Goal: Task Accomplishment & Management: Manage account settings

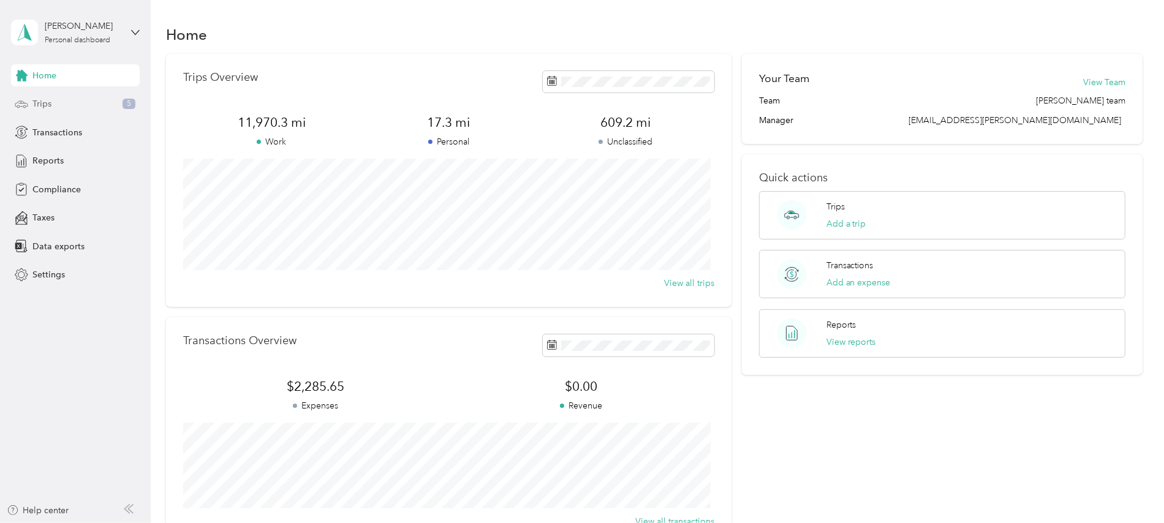
click at [53, 101] on div "Trips 5" at bounding box center [75, 104] width 129 height 22
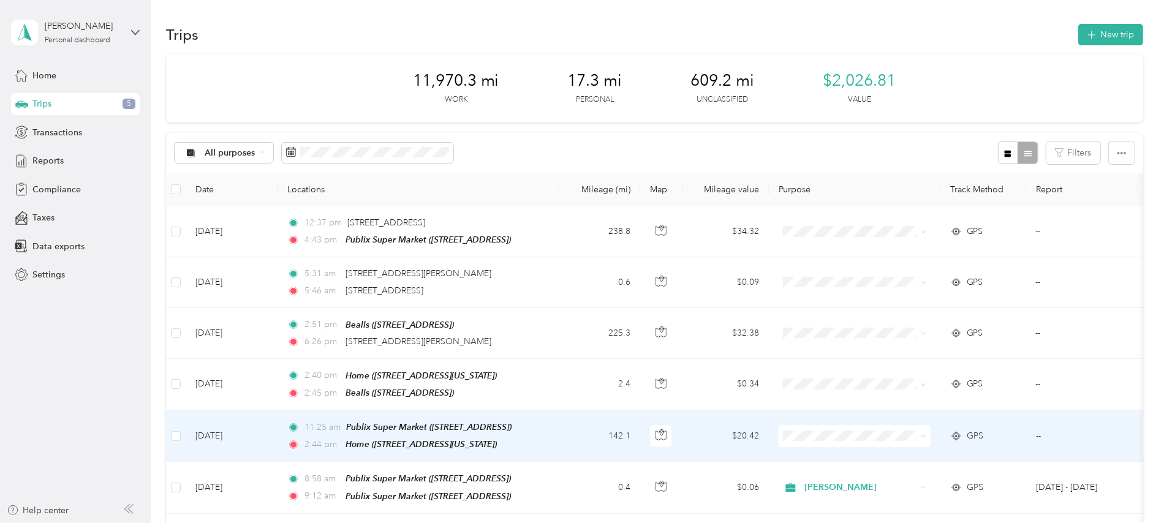
click at [248, 431] on td "[DATE]" at bounding box center [232, 436] width 92 height 51
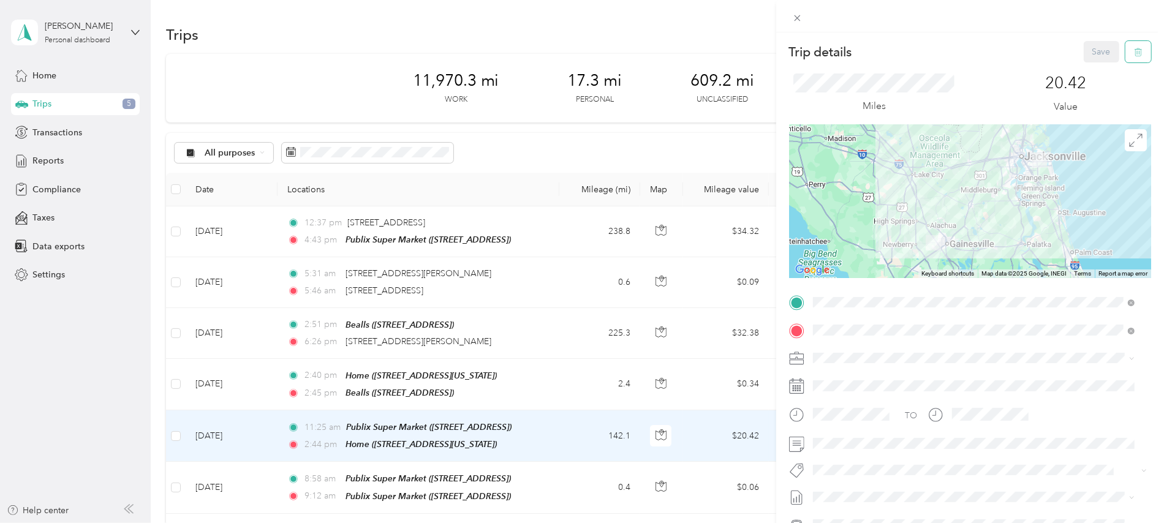
click at [1134, 50] on icon "button" at bounding box center [1138, 52] width 9 height 9
click at [1088, 66] on button "Yes" at bounding box center [1090, 67] width 24 height 20
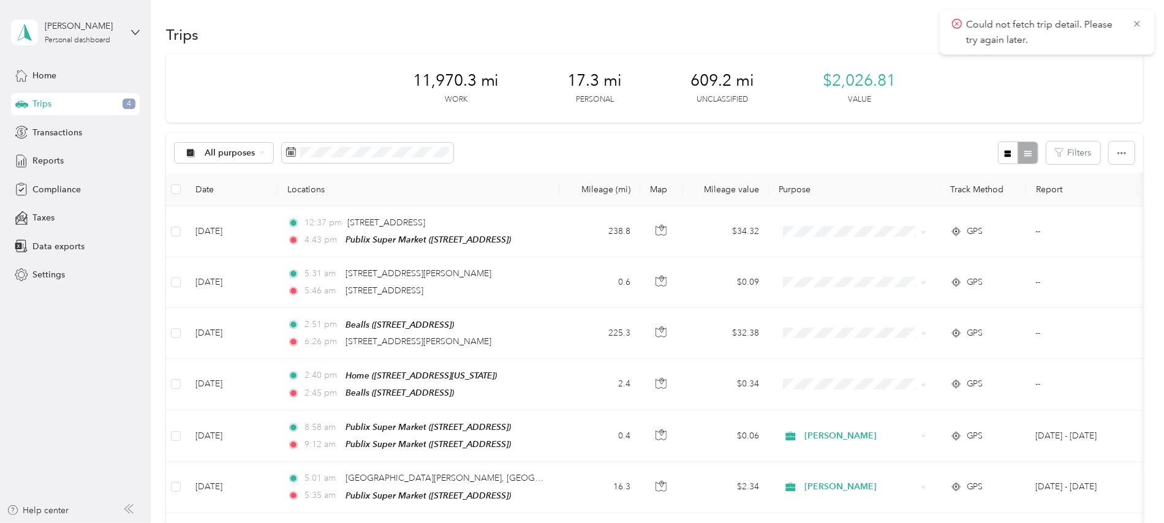
click at [51, 103] on div "Trips 4" at bounding box center [75, 104] width 129 height 22
click at [59, 160] on span "Reports" at bounding box center [47, 160] width 31 height 13
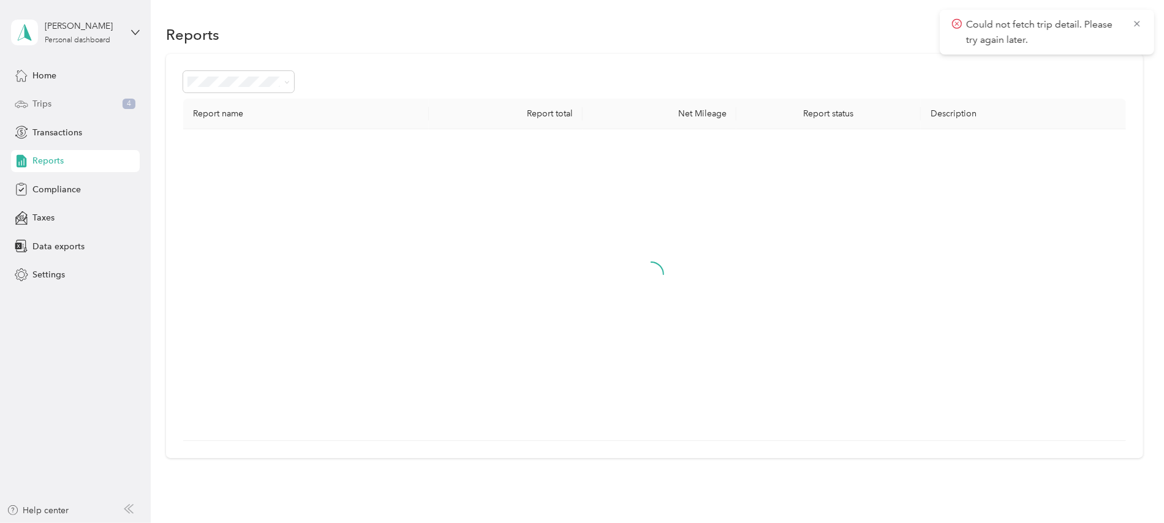
click at [45, 100] on span "Trips" at bounding box center [41, 103] width 19 height 13
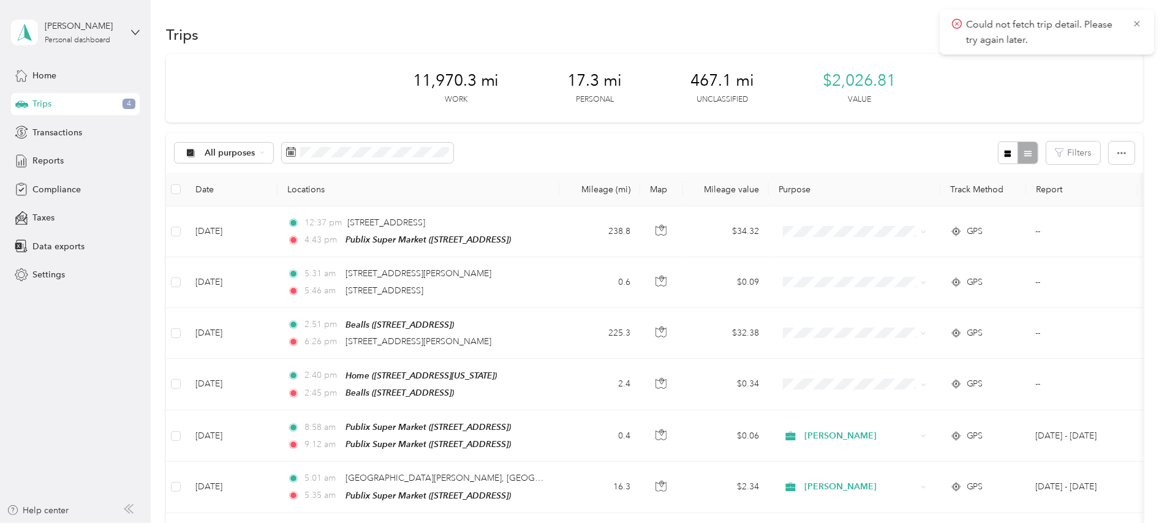
click at [1014, 94] on div "11,970.3 mi Work 17.3 mi Personal 467.1 mi Unclassified $2,026.81 Value" at bounding box center [654, 88] width 977 height 69
click at [1118, 150] on icon "button" at bounding box center [1122, 153] width 9 height 9
click at [1060, 91] on div "11,970.3 mi Work 17.3 mi Personal 467.1 mi Unclassified $2,026.81 Value" at bounding box center [654, 88] width 977 height 69
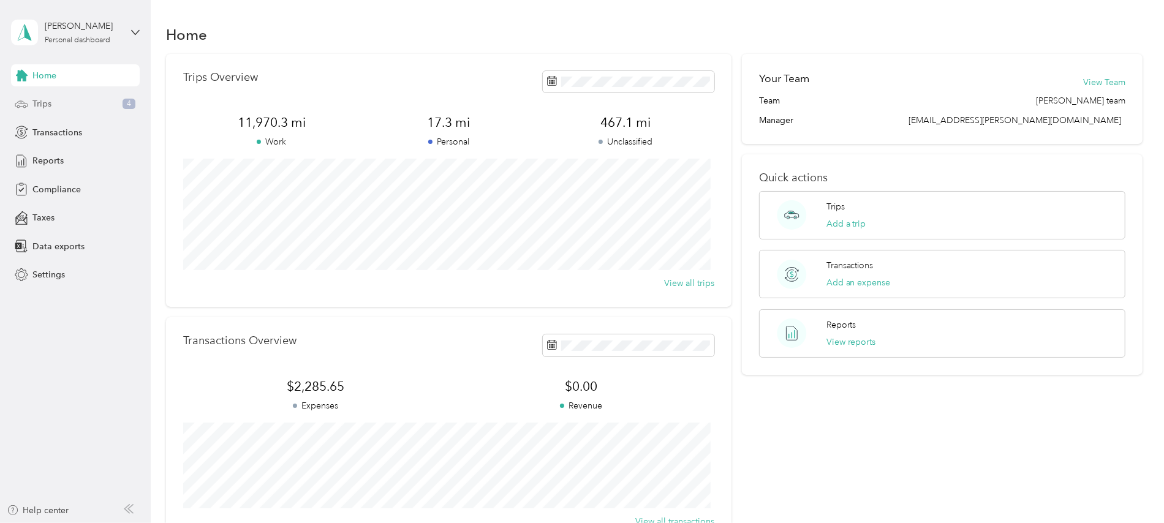
click at [48, 99] on span "Trips" at bounding box center [41, 103] width 19 height 13
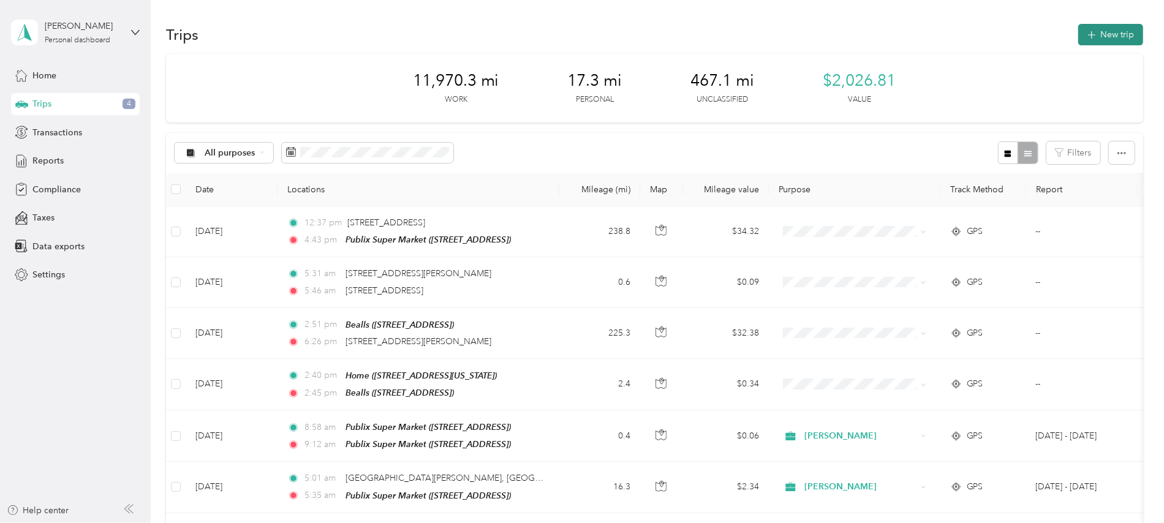
click at [1113, 31] on button "New trip" at bounding box center [1110, 34] width 65 height 21
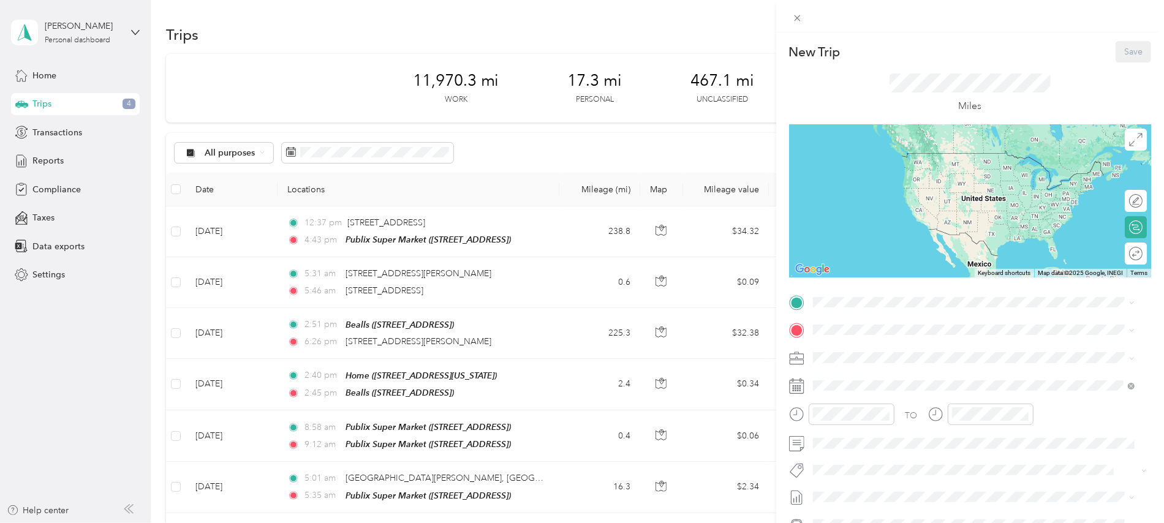
click at [795, 388] on rect at bounding box center [796, 389] width 2 height 2
click at [794, 389] on rect at bounding box center [793, 389] width 2 height 2
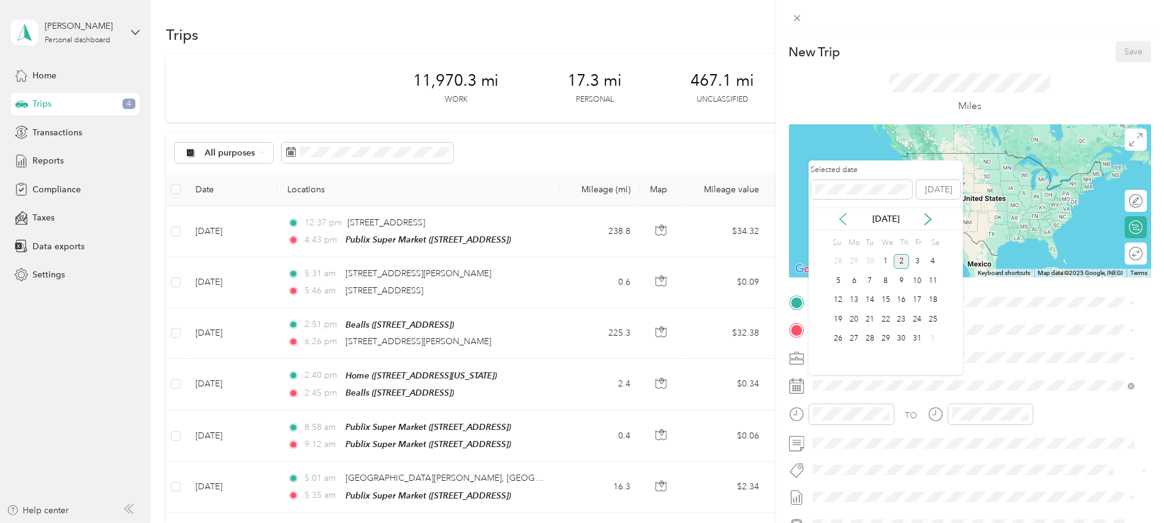
click at [843, 218] on icon at bounding box center [843, 219] width 6 height 11
click at [869, 299] on div "16" at bounding box center [870, 300] width 16 height 15
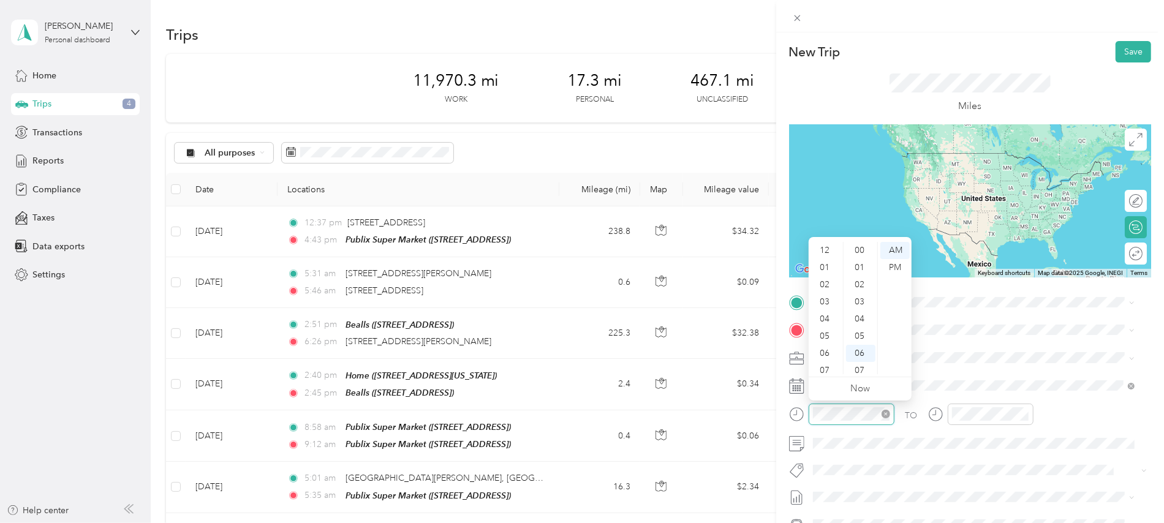
scroll to position [74, 0]
click at [826, 363] on div "11" at bounding box center [825, 365] width 29 height 17
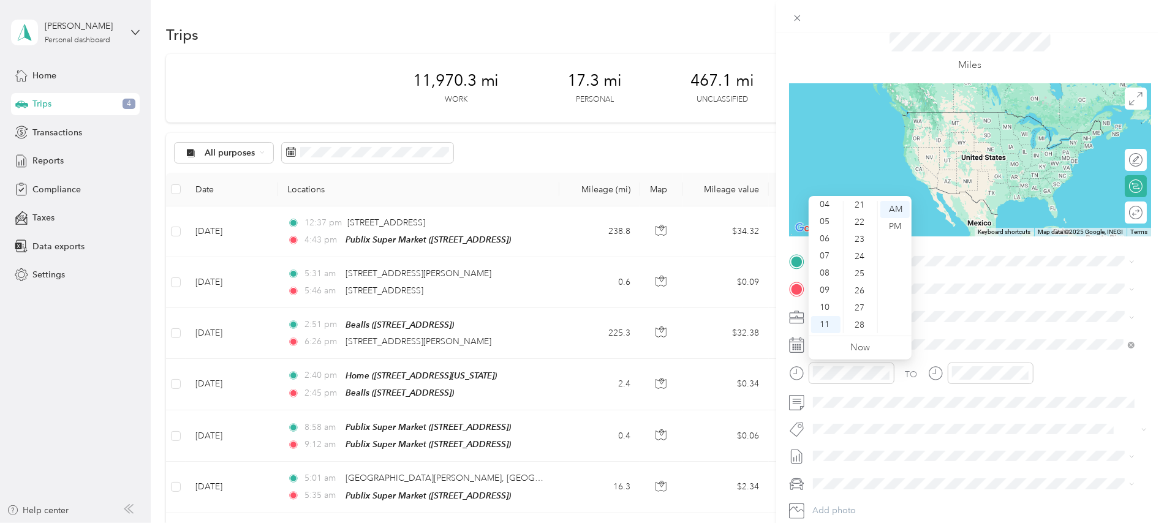
scroll to position [386, 0]
click at [866, 248] on div "25" at bounding box center [860, 252] width 29 height 17
click at [898, 212] on div "AM" at bounding box center [895, 209] width 29 height 17
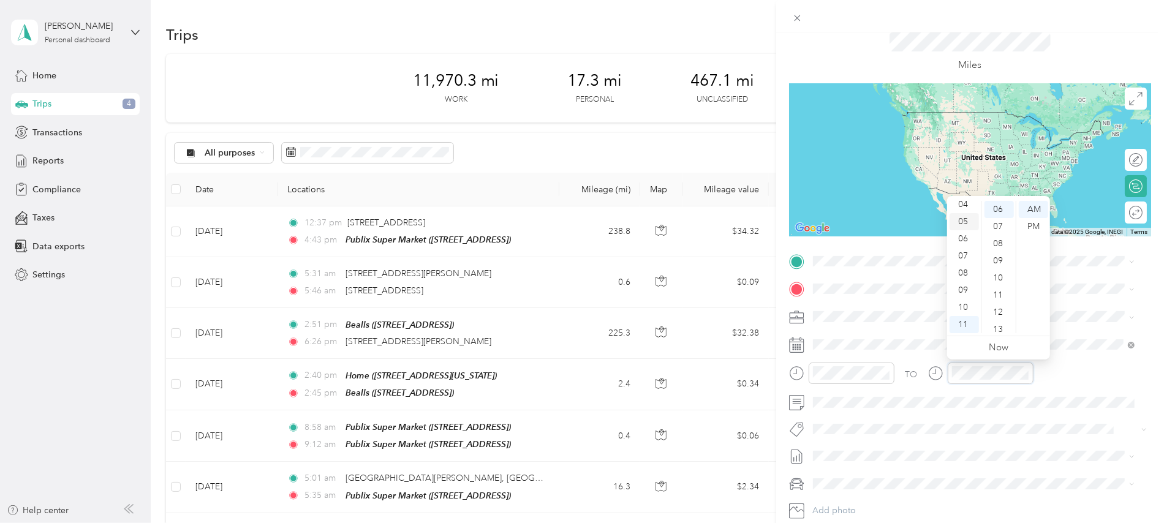
scroll to position [0, 0]
click at [964, 241] on div "02" at bounding box center [964, 243] width 29 height 17
click at [999, 289] on div "44" at bounding box center [999, 289] width 29 height 17
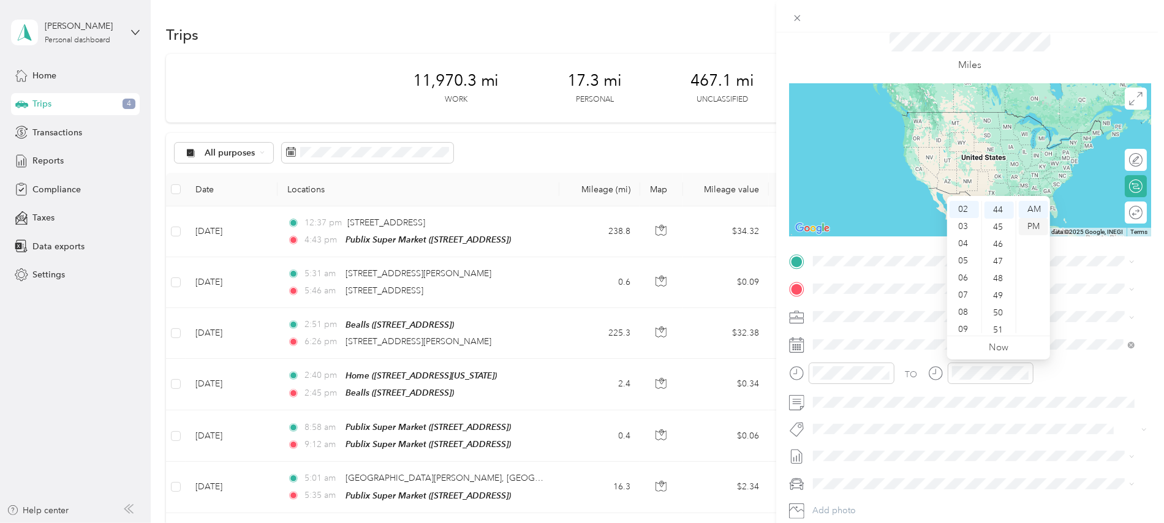
click at [1037, 225] on div "PM" at bounding box center [1033, 226] width 29 height 17
click at [912, 309] on strong "Publix Super Market" at bounding box center [919, 311] width 82 height 11
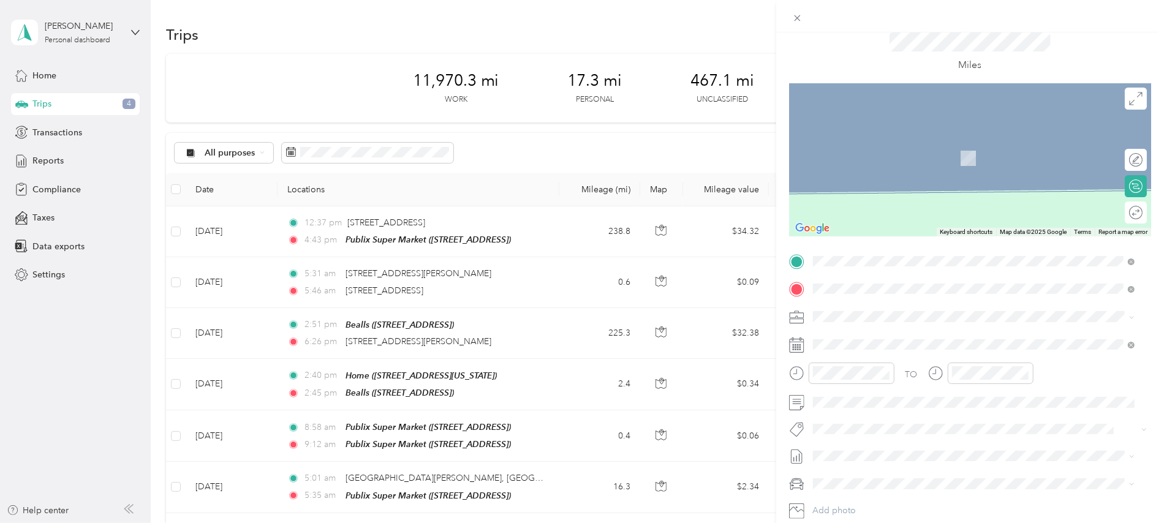
click at [917, 337] on strong "Publix Super Market" at bounding box center [919, 339] width 82 height 11
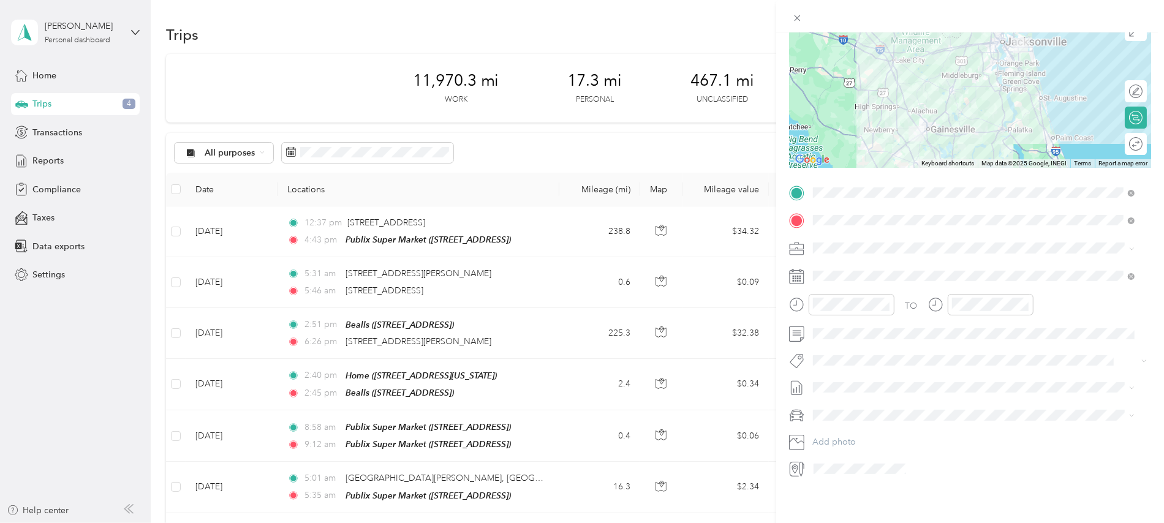
scroll to position [0, 0]
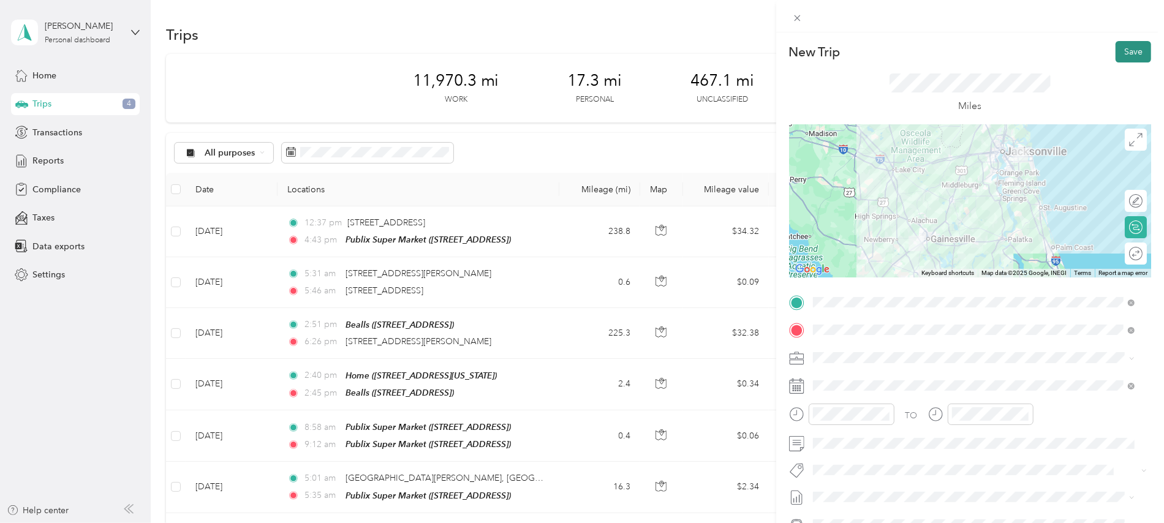
click at [1120, 54] on button "Save" at bounding box center [1134, 51] width 36 height 21
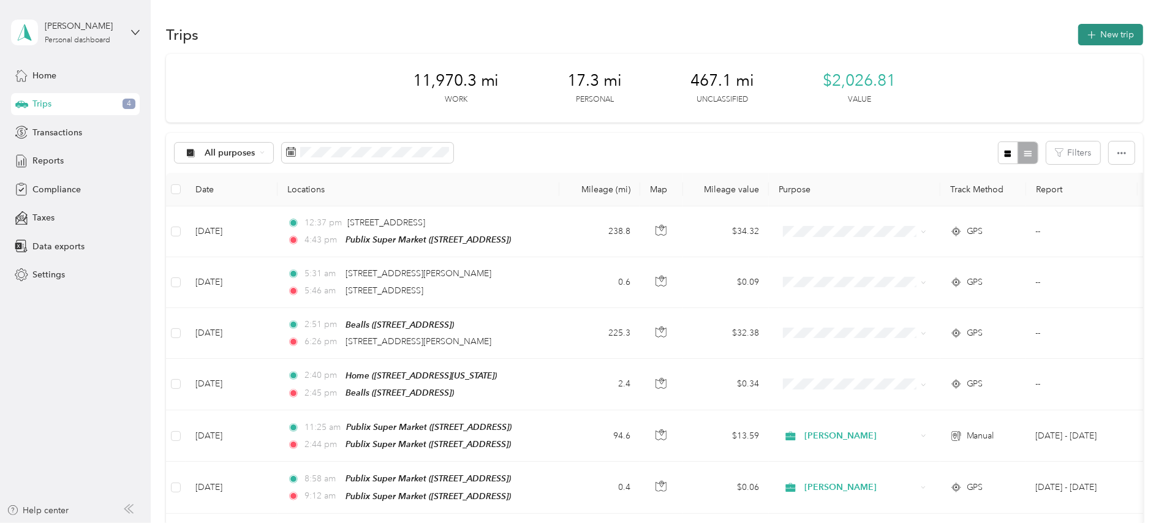
click at [1111, 36] on button "New trip" at bounding box center [1110, 34] width 65 height 21
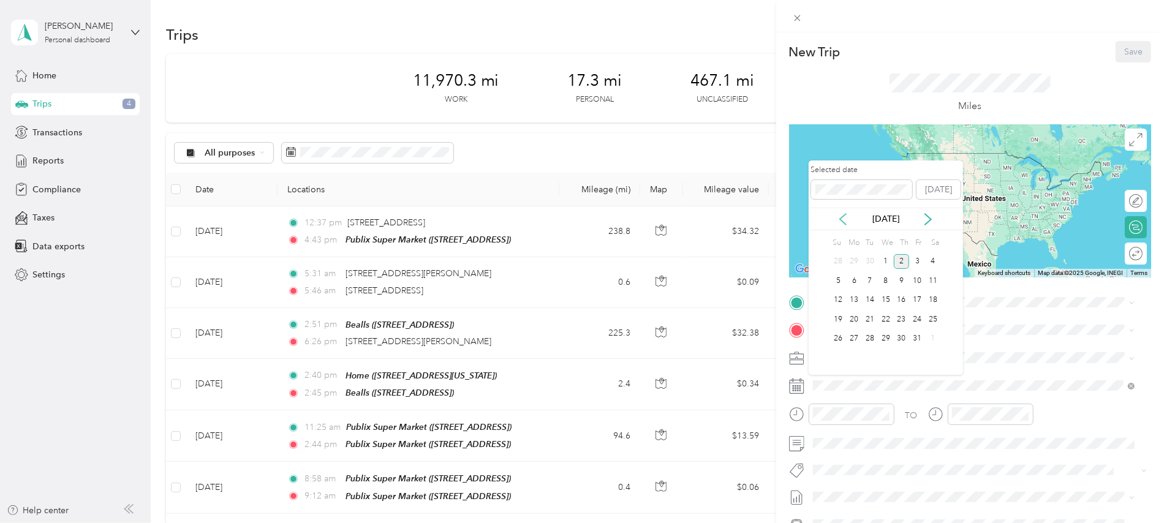
click at [843, 219] on icon at bounding box center [843, 219] width 12 height 12
click at [874, 303] on div "16" at bounding box center [870, 300] width 16 height 15
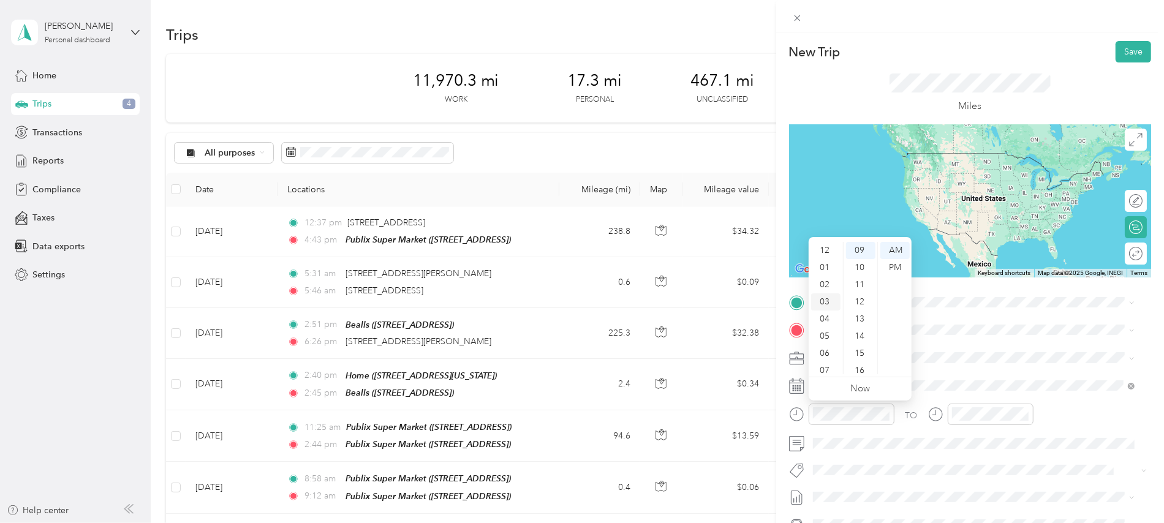
click at [830, 299] on div "03" at bounding box center [825, 302] width 29 height 17
click at [866, 263] on div "05" at bounding box center [860, 264] width 29 height 17
click at [895, 269] on div "PM" at bounding box center [895, 267] width 29 height 17
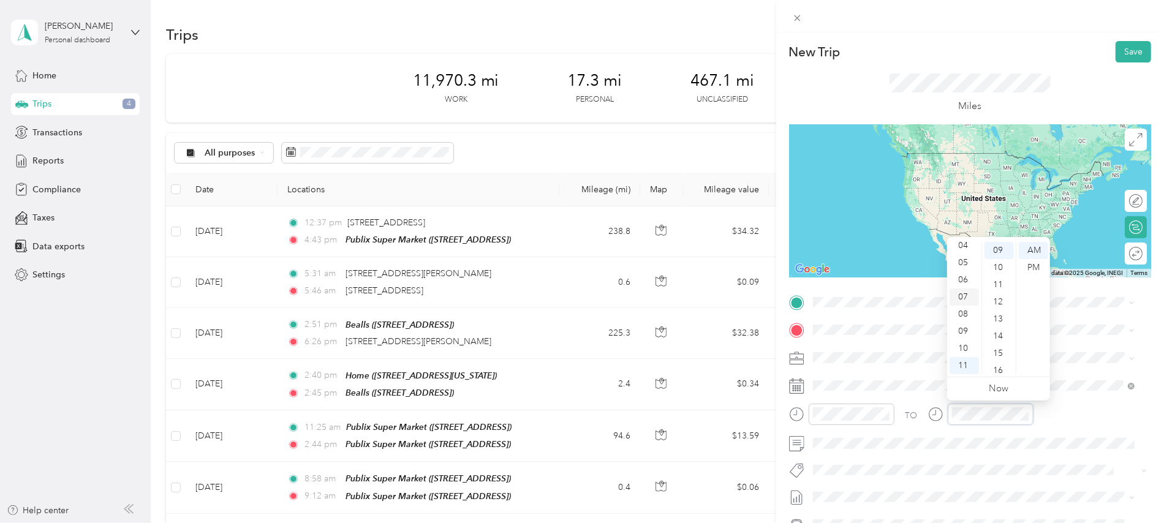
scroll to position [0, 0]
click at [966, 301] on div "03" at bounding box center [964, 302] width 29 height 17
click at [1001, 339] on div "14" at bounding box center [999, 336] width 29 height 17
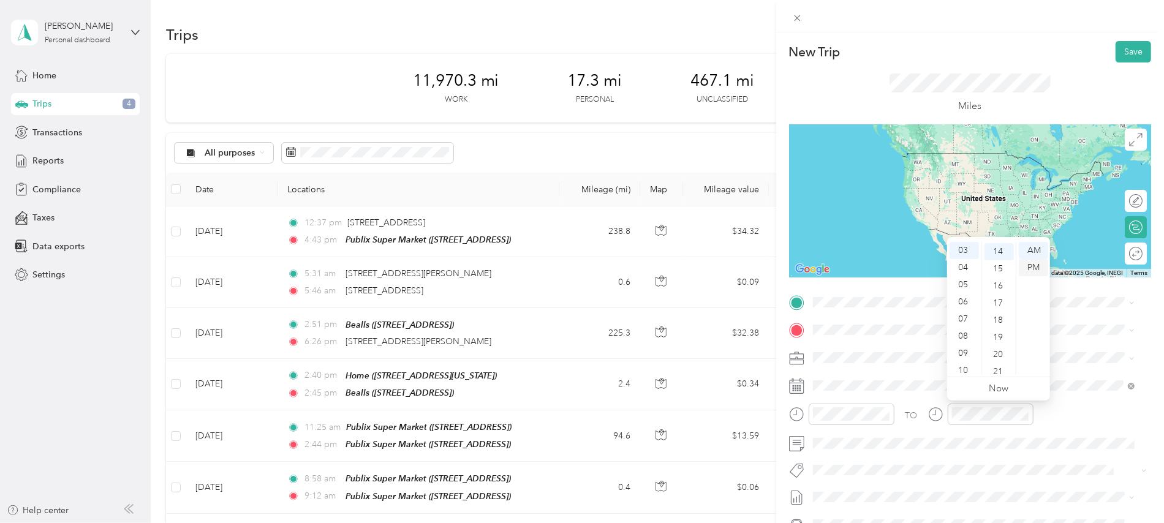
click at [1034, 267] on div "PM" at bounding box center [1033, 267] width 29 height 17
click at [914, 366] on span "5801 SW 75th St, 326088513, Gainesville, FL, USA" at bounding box center [875, 369] width 78 height 10
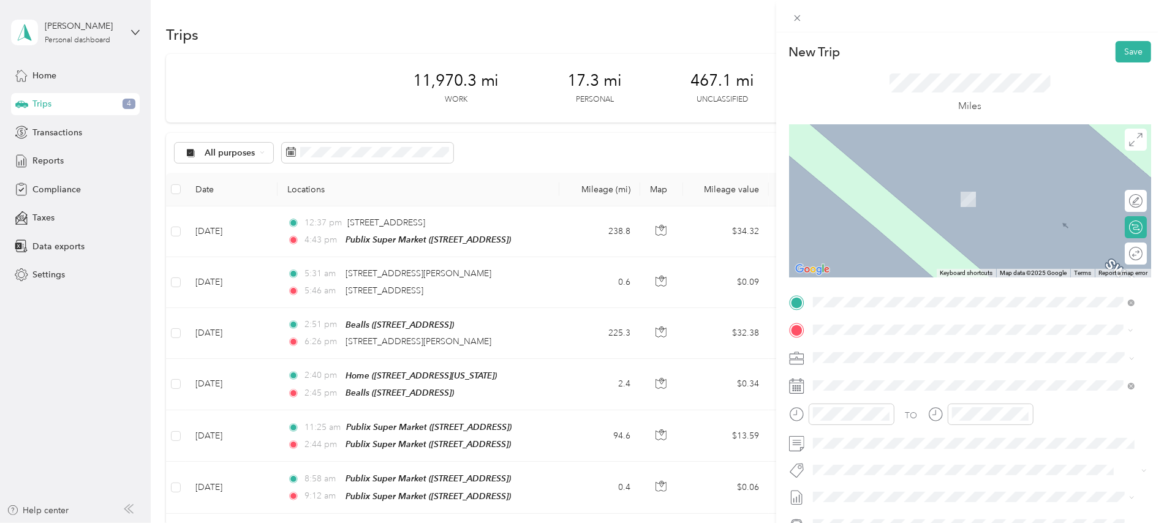
click at [886, 371] on span "610 Southwest 86th Terrace Gainesville, Florida 32607, United States" at bounding box center [897, 374] width 123 height 11
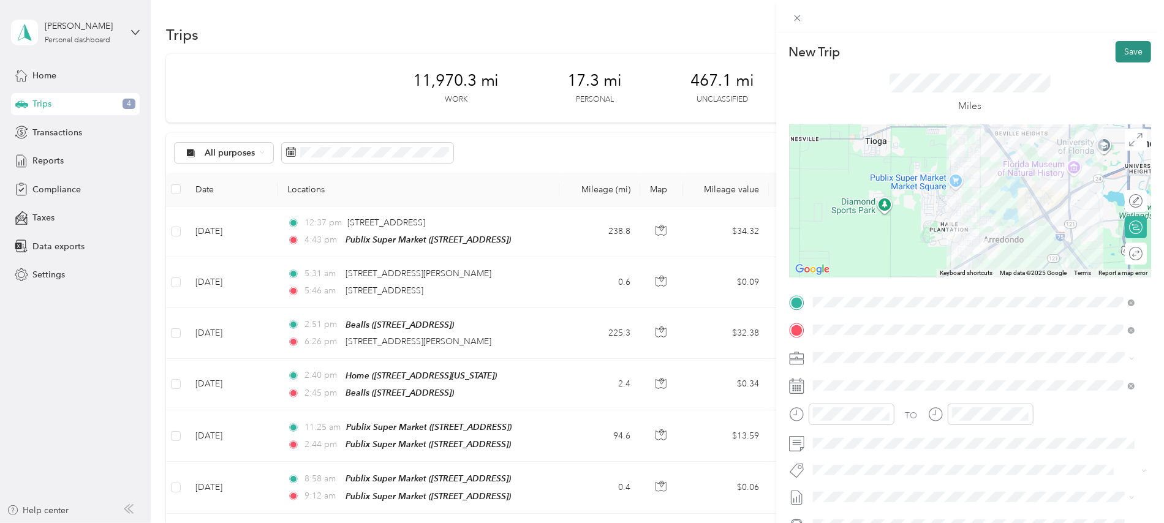
click at [1118, 51] on button "Save" at bounding box center [1134, 51] width 36 height 21
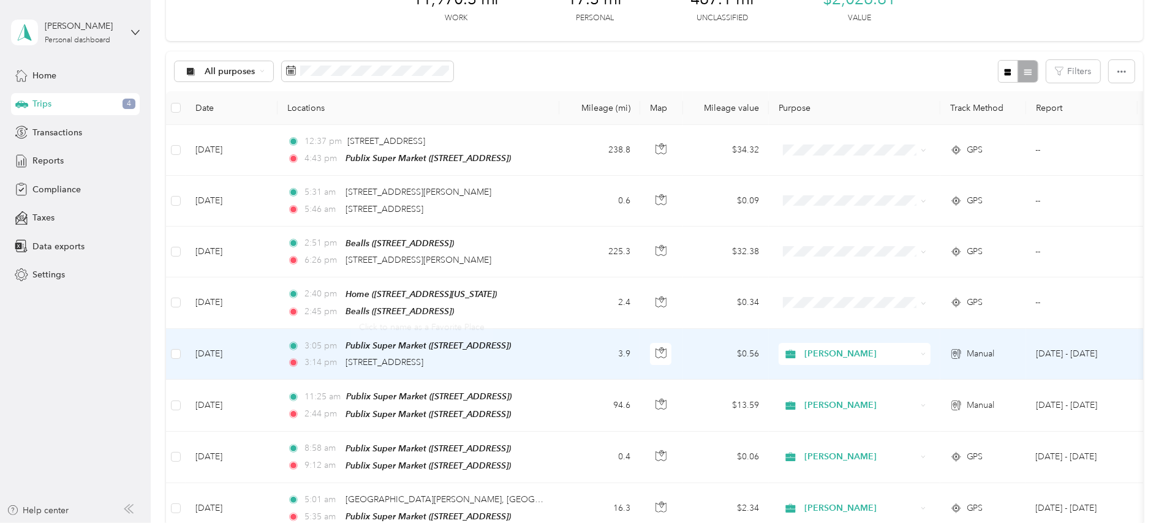
scroll to position [0, 0]
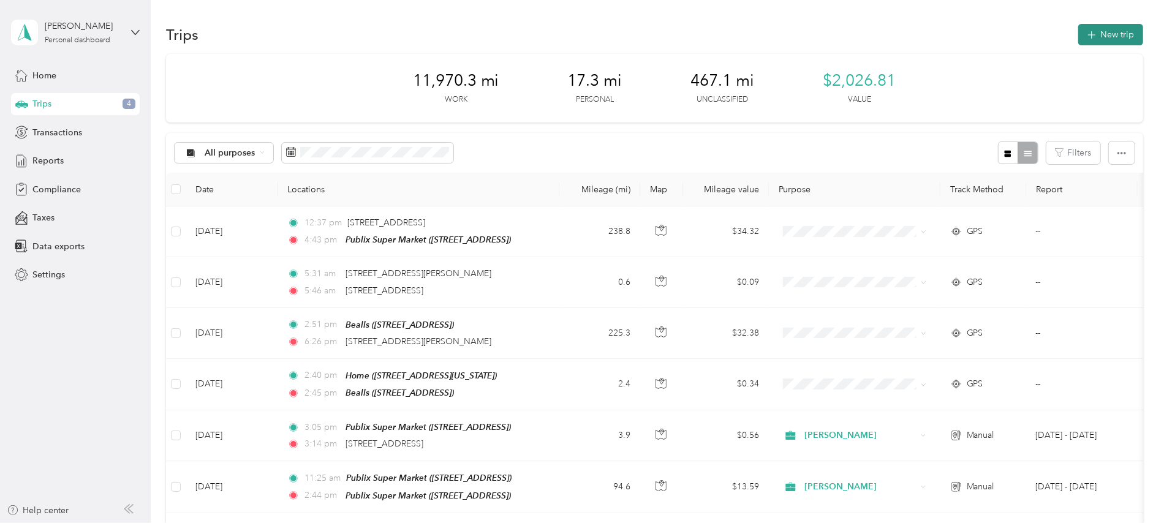
click at [1125, 26] on button "New trip" at bounding box center [1110, 34] width 65 height 21
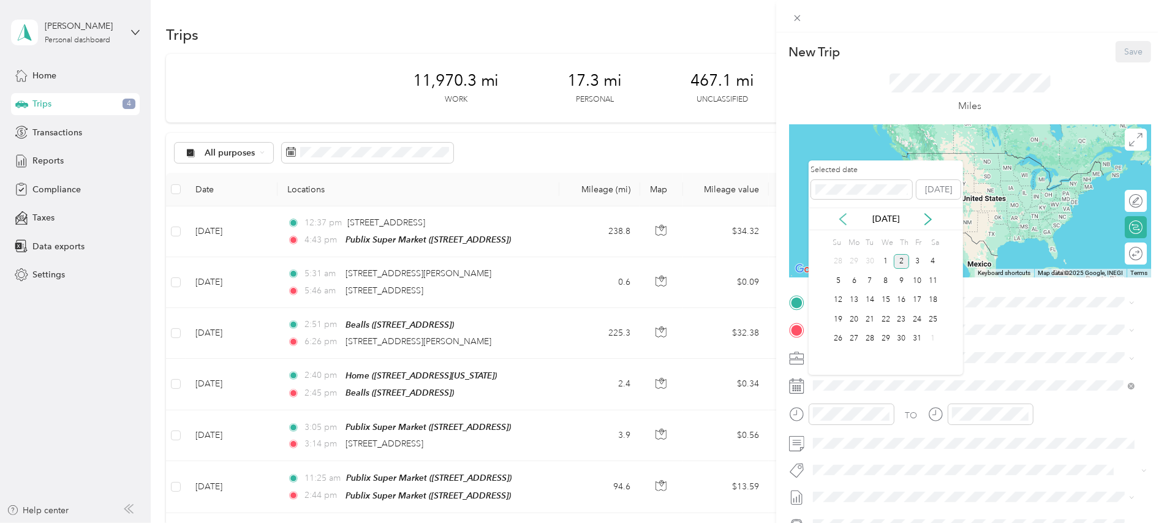
click at [843, 218] on icon at bounding box center [843, 219] width 12 height 12
click at [869, 337] on div "30" at bounding box center [870, 339] width 16 height 15
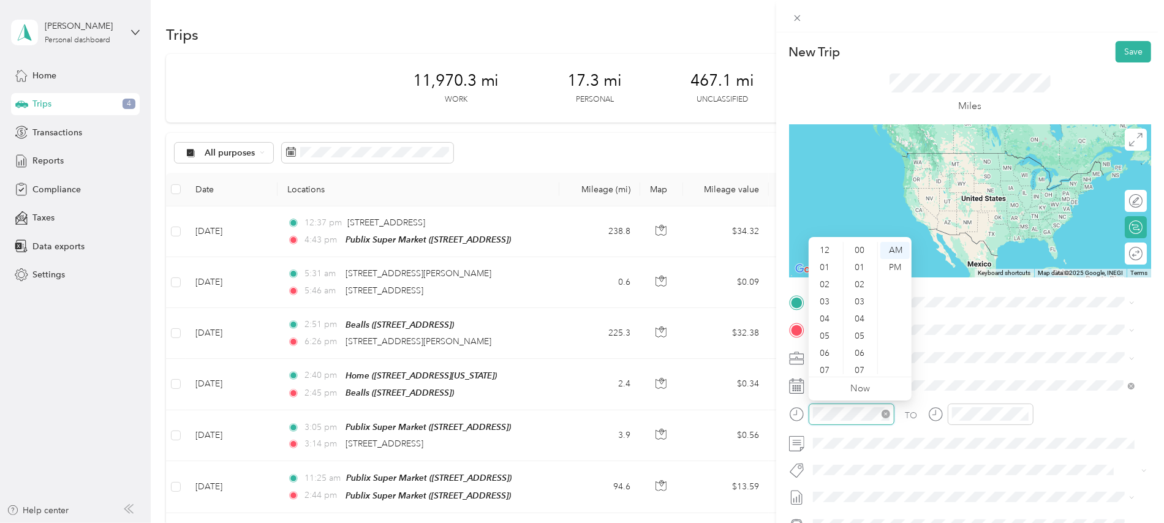
scroll to position [74, 0]
click at [828, 244] on div "04" at bounding box center [825, 245] width 29 height 17
click at [865, 305] on div "51" at bounding box center [860, 311] width 29 height 17
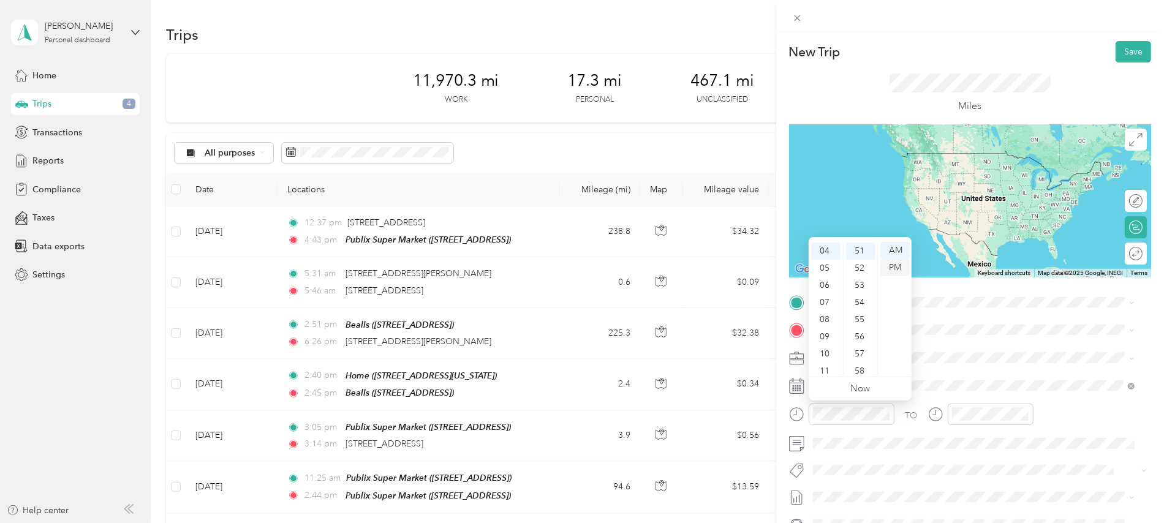
click at [898, 267] on div "PM" at bounding box center [895, 267] width 29 height 17
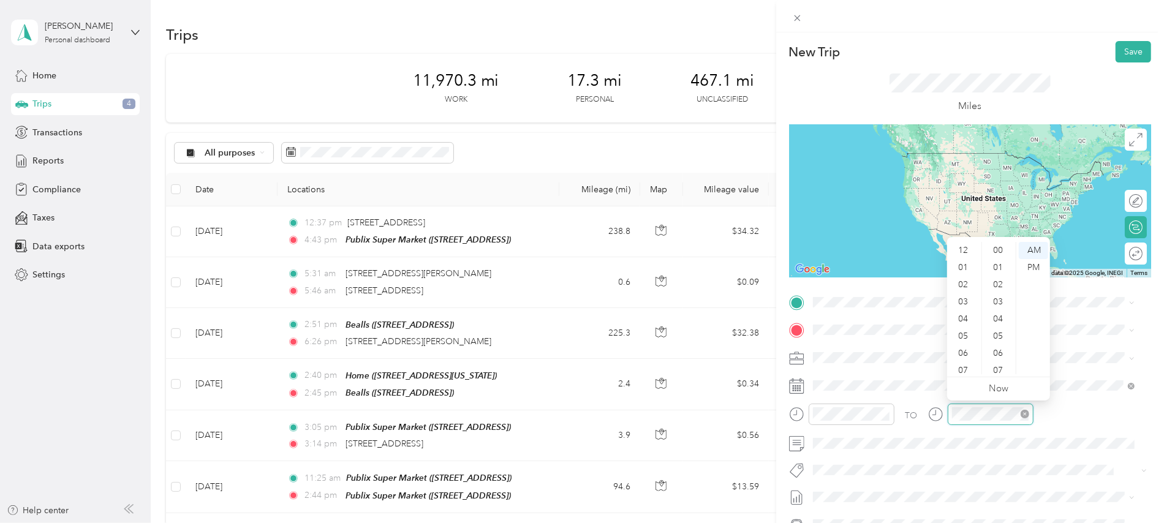
scroll to position [74, 0]
click at [966, 261] on div "05" at bounding box center [964, 262] width 29 height 17
click at [995, 282] on div "02" at bounding box center [999, 284] width 29 height 17
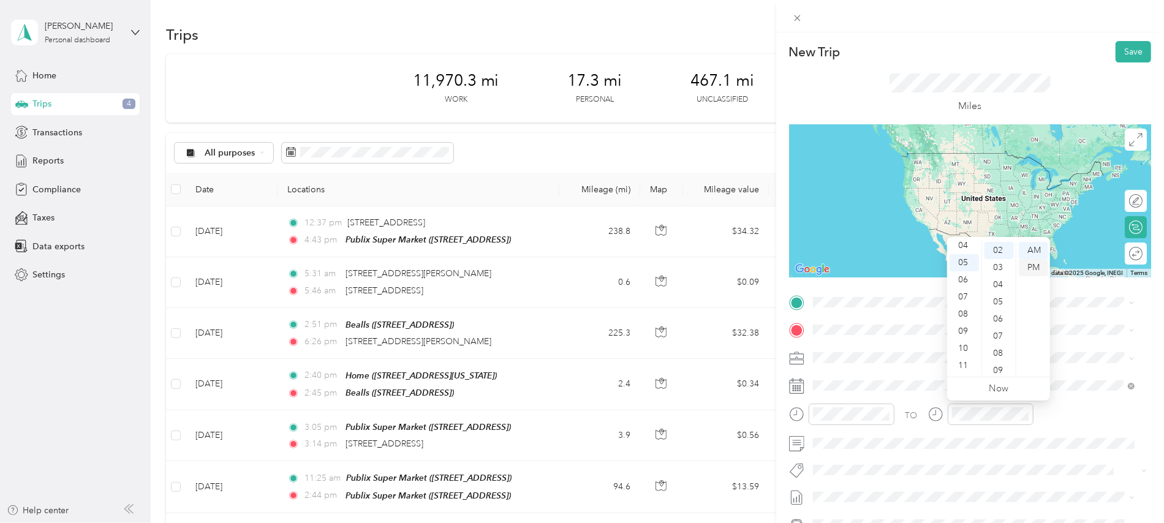
click at [1037, 267] on div "PM" at bounding box center [1033, 267] width 29 height 17
click at [933, 356] on div "TEAM Publix Super Market" at bounding box center [898, 349] width 124 height 15
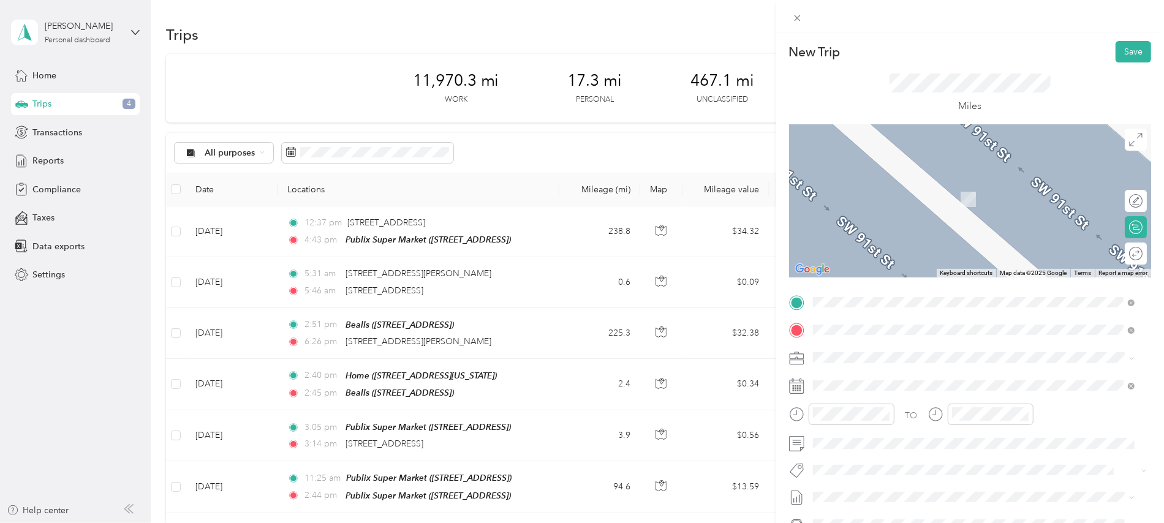
click at [885, 378] on span "610 Southwest 86th Terrace Gainesville, Florida 32607, United States" at bounding box center [897, 374] width 123 height 11
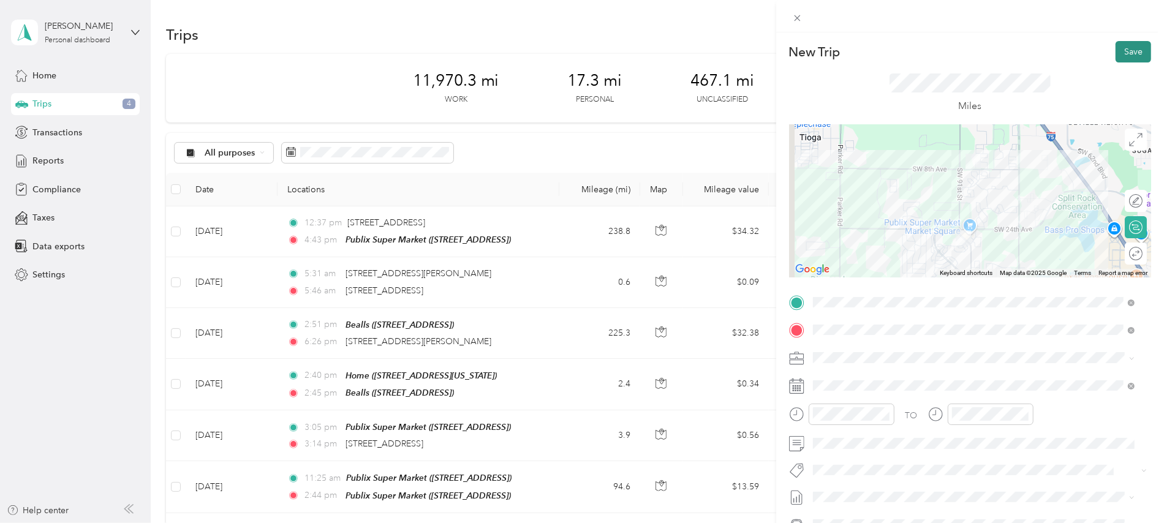
click at [1126, 53] on button "Save" at bounding box center [1134, 51] width 36 height 21
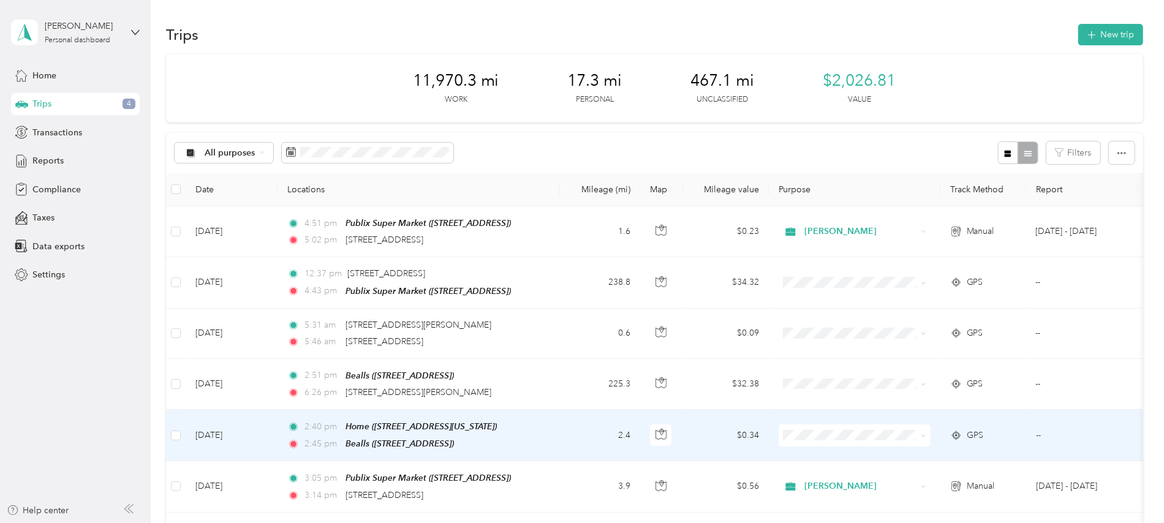
click at [835, 453] on span "[PERSON_NAME]" at bounding box center [865, 451] width 113 height 13
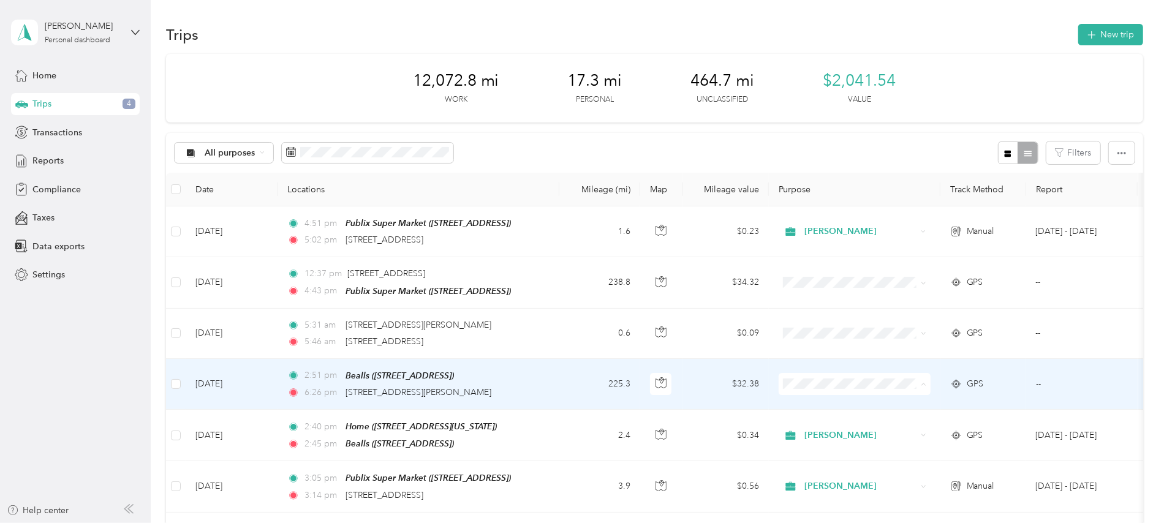
click at [809, 412] on ol "Acosta Personal" at bounding box center [855, 416] width 152 height 43
click at [813, 405] on span "[PERSON_NAME]" at bounding box center [865, 401] width 113 height 13
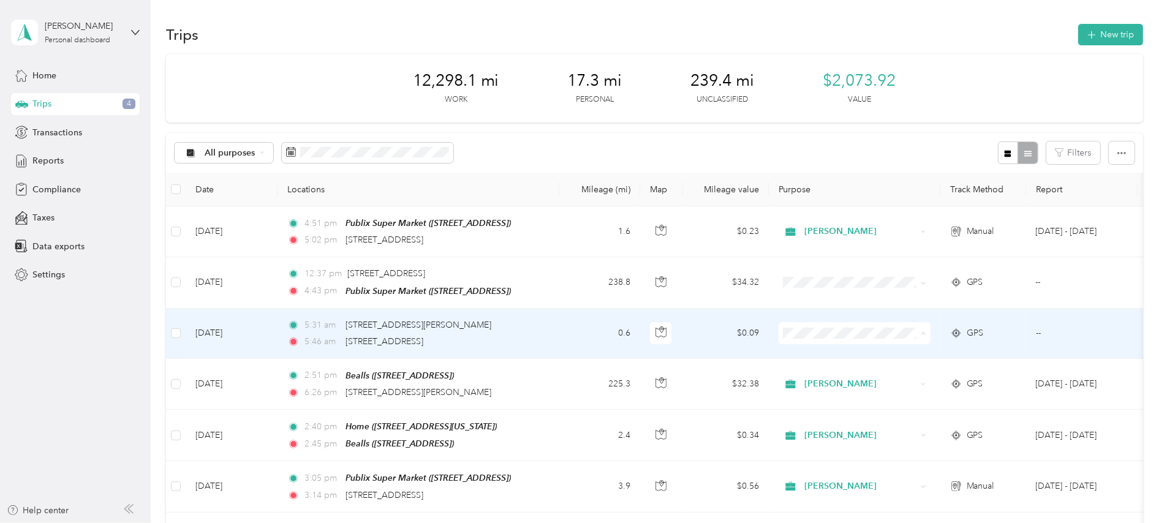
click at [817, 357] on span "[PERSON_NAME]" at bounding box center [865, 355] width 113 height 13
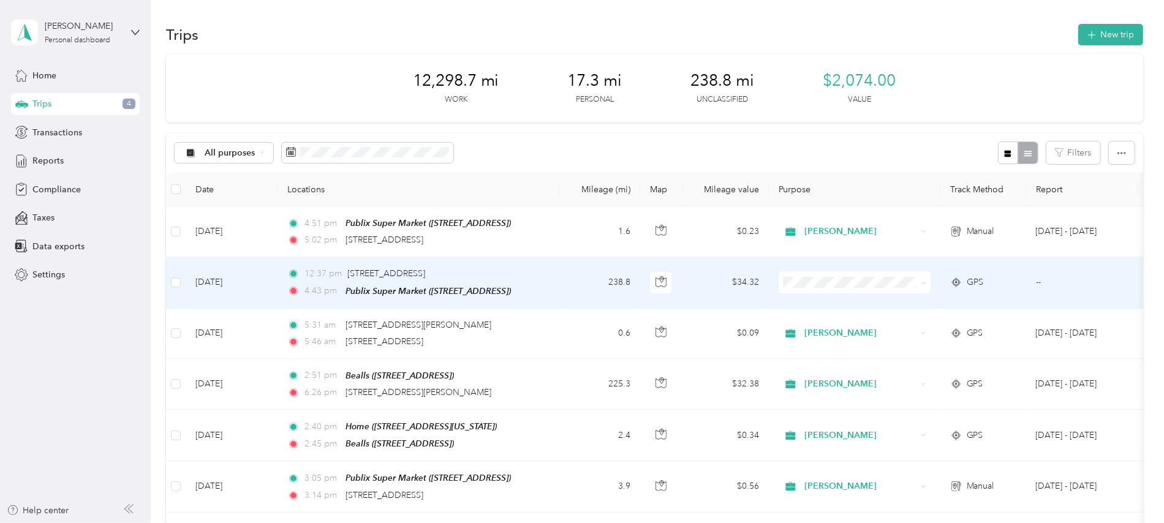
click at [819, 303] on span "[PERSON_NAME]" at bounding box center [865, 304] width 113 height 13
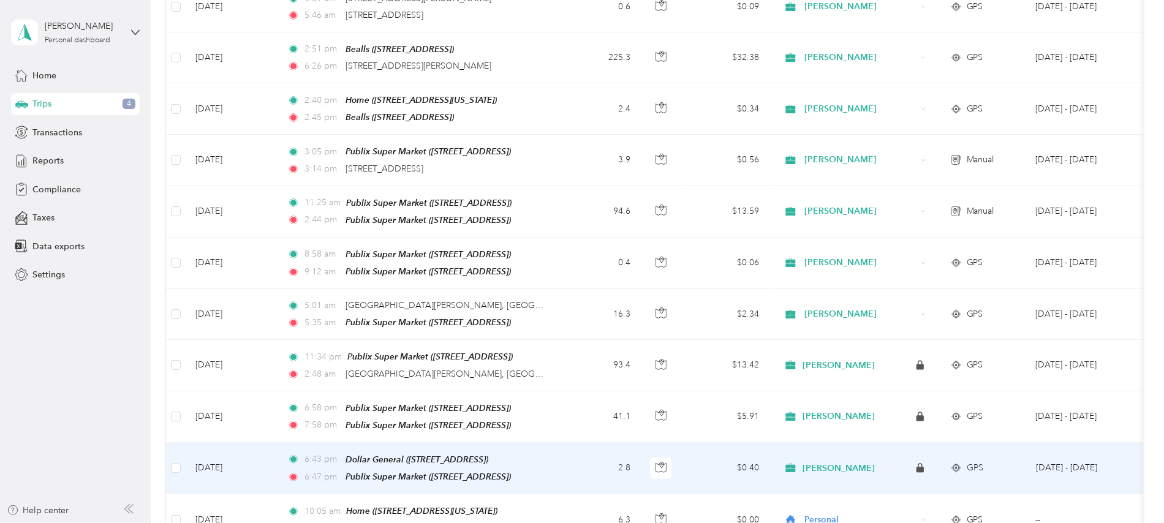
scroll to position [0, 0]
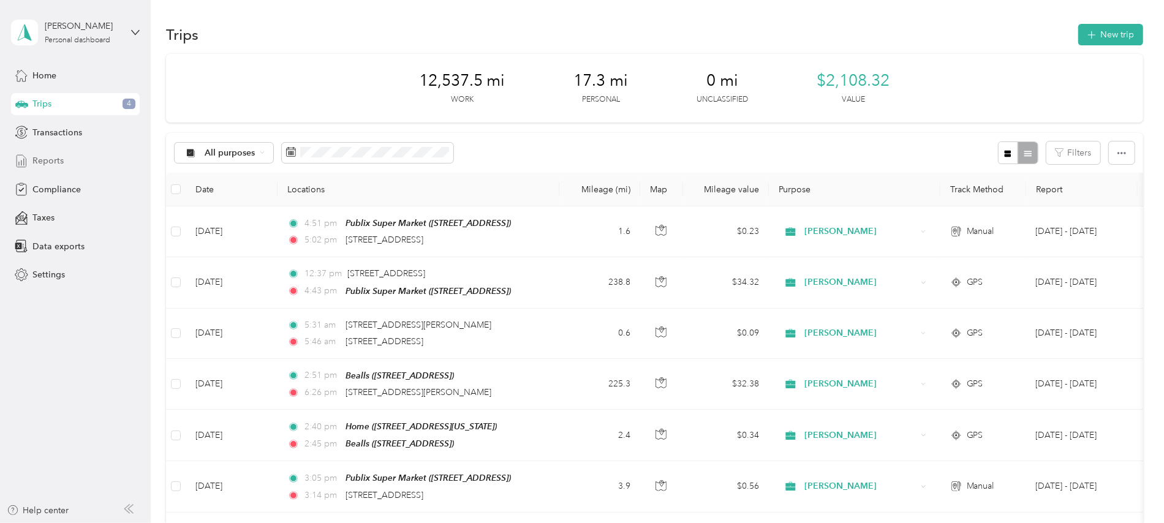
click at [61, 161] on span "Reports" at bounding box center [47, 160] width 31 height 13
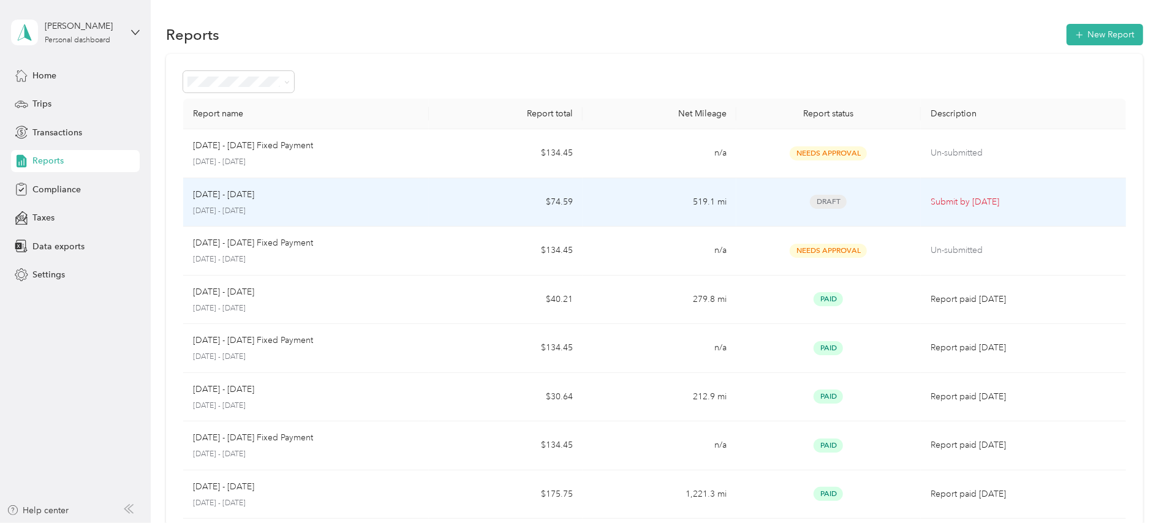
click at [231, 197] on p "[DATE] - [DATE]" at bounding box center [223, 194] width 61 height 13
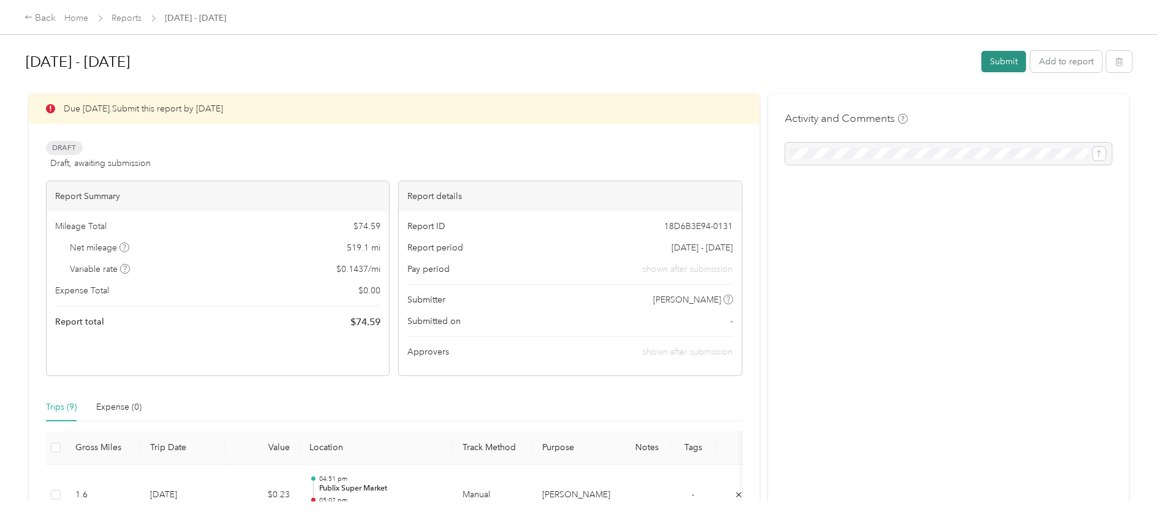
click at [999, 64] on button "Submit" at bounding box center [1004, 61] width 45 height 21
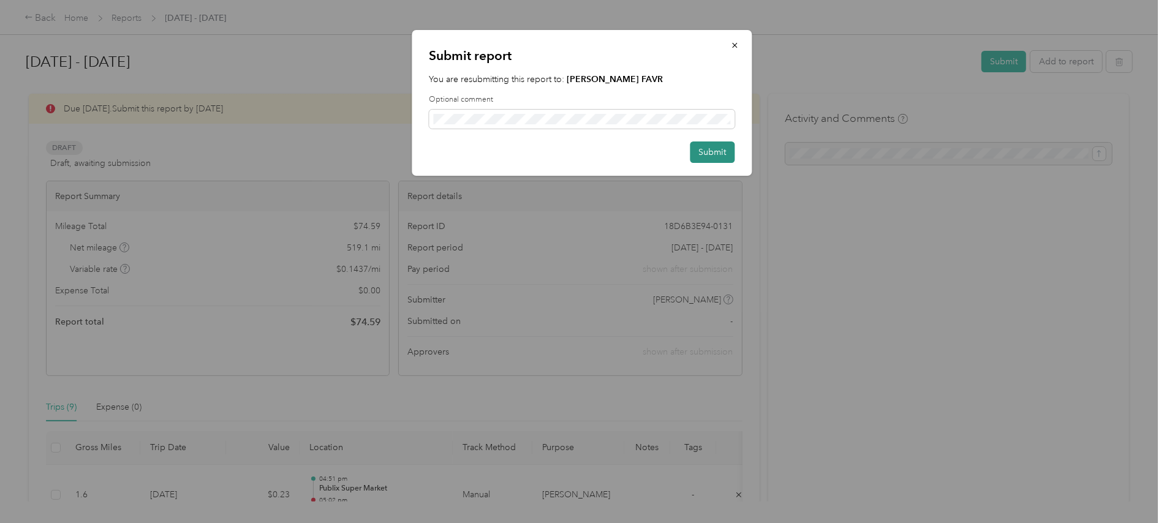
click at [709, 152] on button "Submit" at bounding box center [713, 152] width 45 height 21
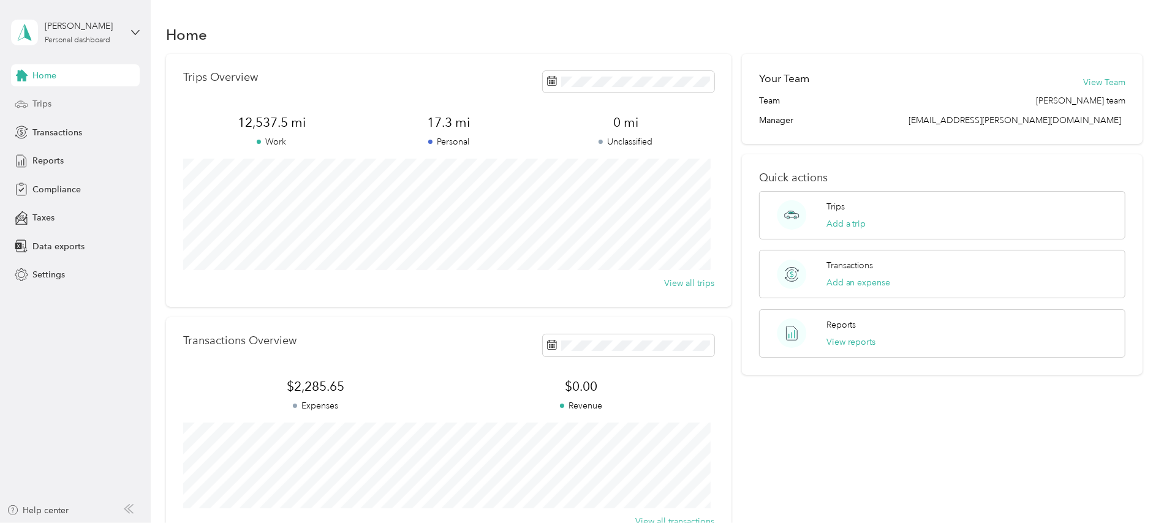
click at [42, 99] on span "Trips" at bounding box center [41, 103] width 19 height 13
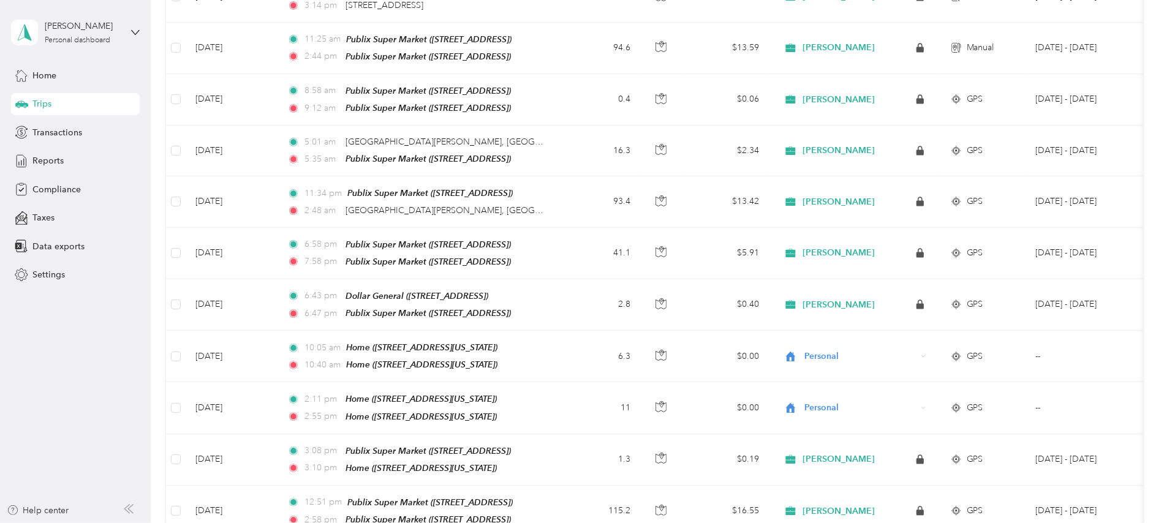
scroll to position [572, 0]
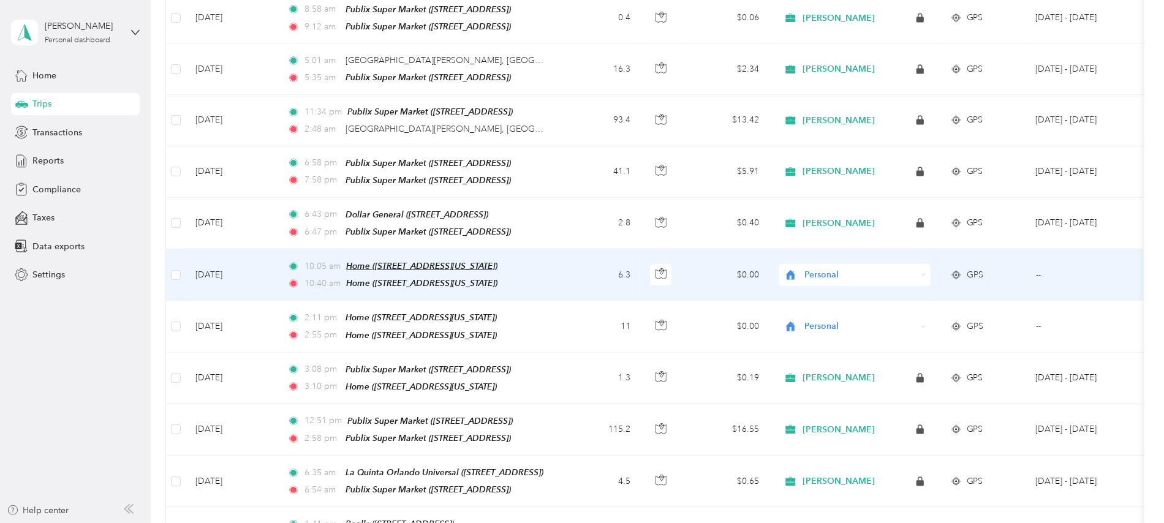
click at [390, 261] on span "Home ([STREET_ADDRESS][US_STATE])" at bounding box center [421, 266] width 151 height 10
click at [408, 278] on span "Home ([STREET_ADDRESS][US_STATE])" at bounding box center [421, 283] width 151 height 10
click at [229, 266] on td "Sep 13, 2025" at bounding box center [232, 274] width 92 height 51
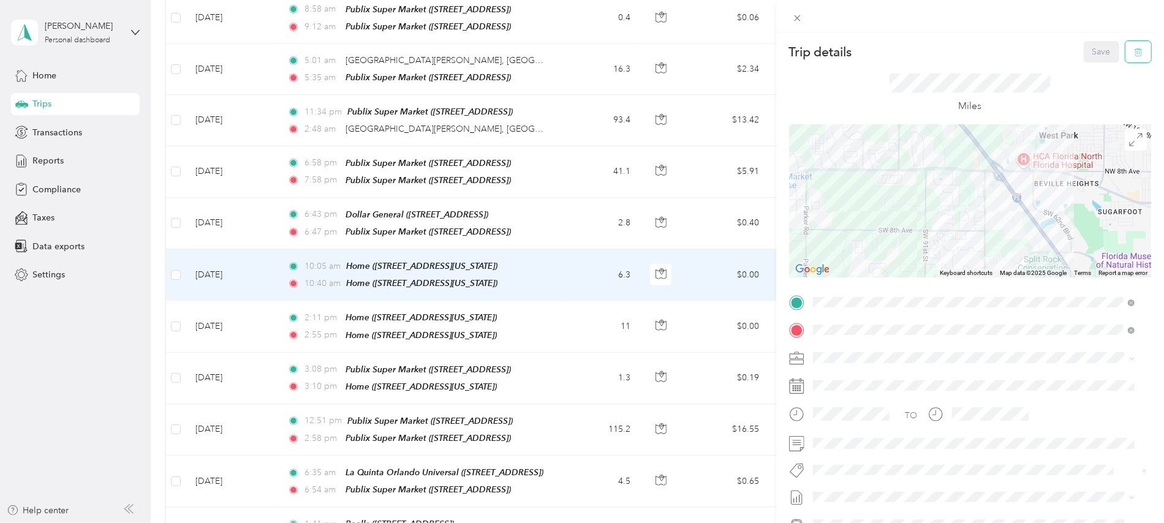
click at [1134, 53] on icon "button" at bounding box center [1138, 52] width 9 height 9
click at [1084, 65] on button "Yes" at bounding box center [1090, 67] width 24 height 20
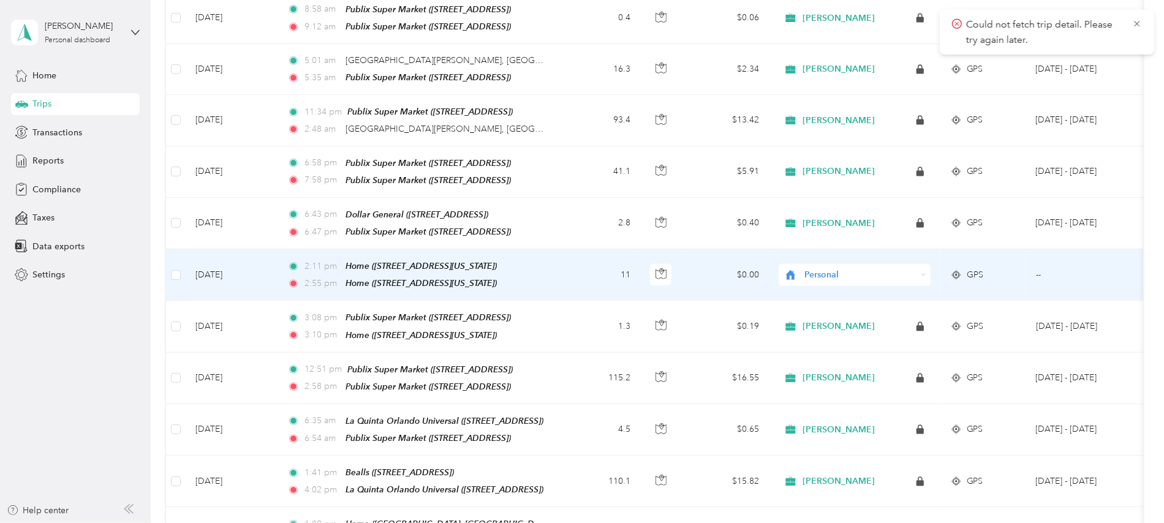
click at [228, 262] on td "[DATE]" at bounding box center [232, 274] width 92 height 51
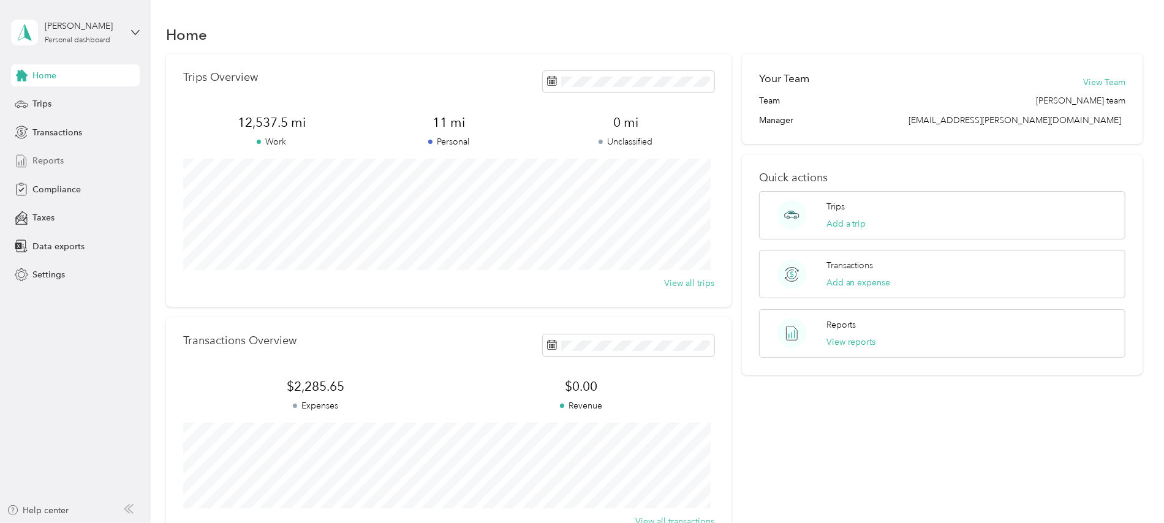
click at [50, 159] on span "Reports" at bounding box center [47, 160] width 31 height 13
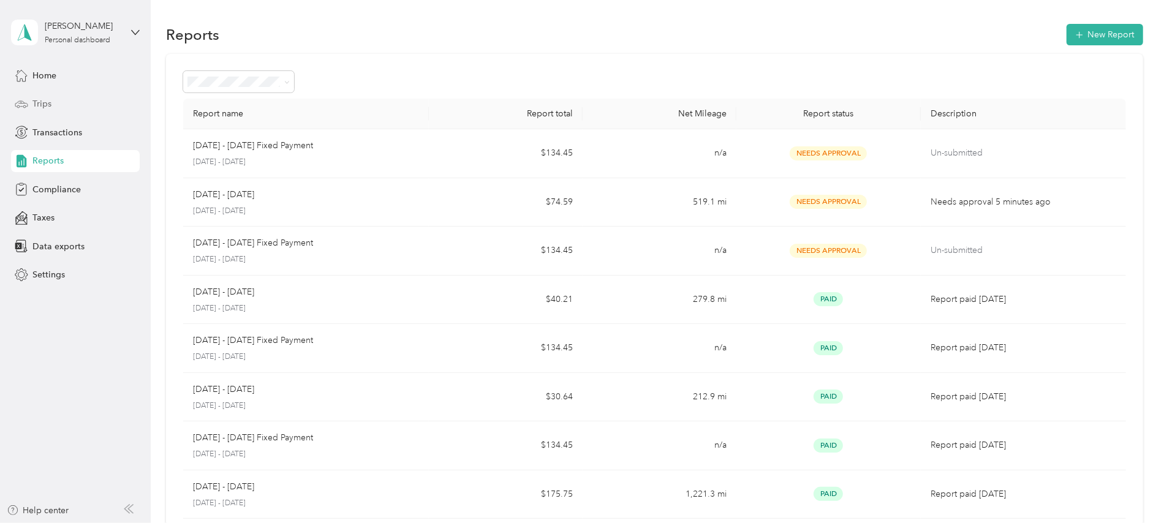
click at [40, 104] on span "Trips" at bounding box center [41, 103] width 19 height 13
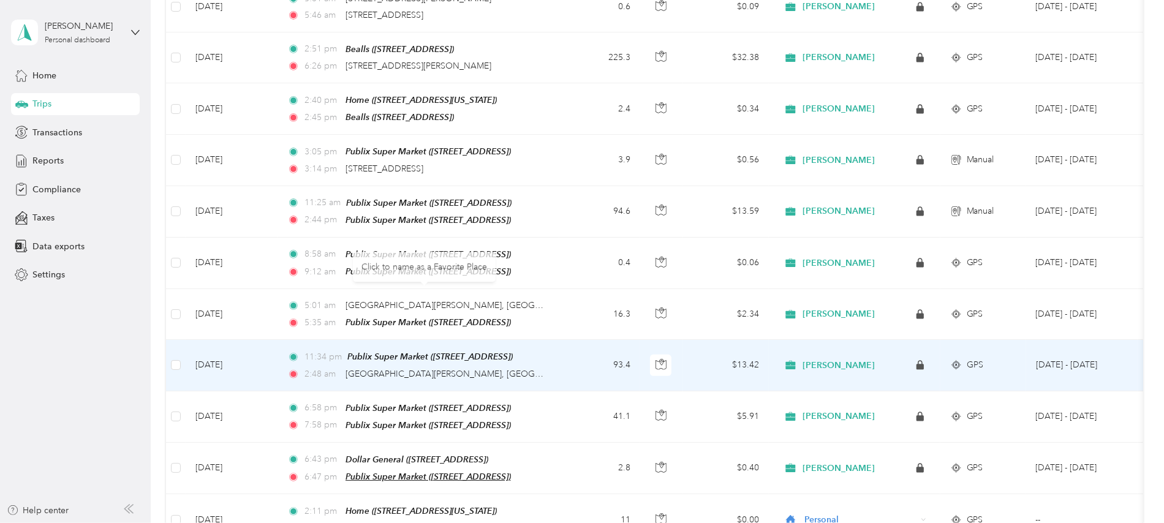
scroll to position [408, 0]
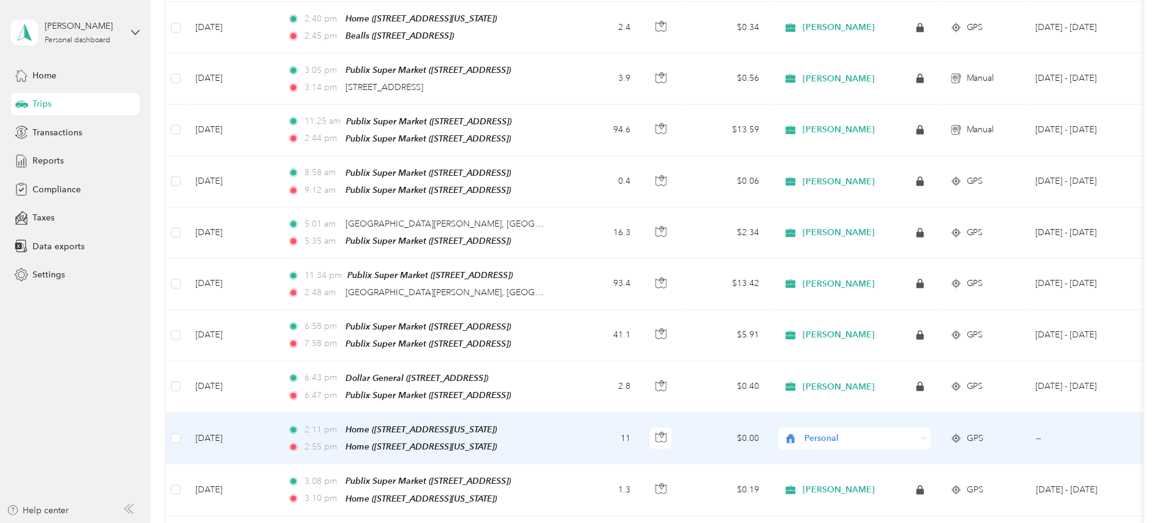
click at [229, 426] on td "[DATE]" at bounding box center [232, 438] width 92 height 51
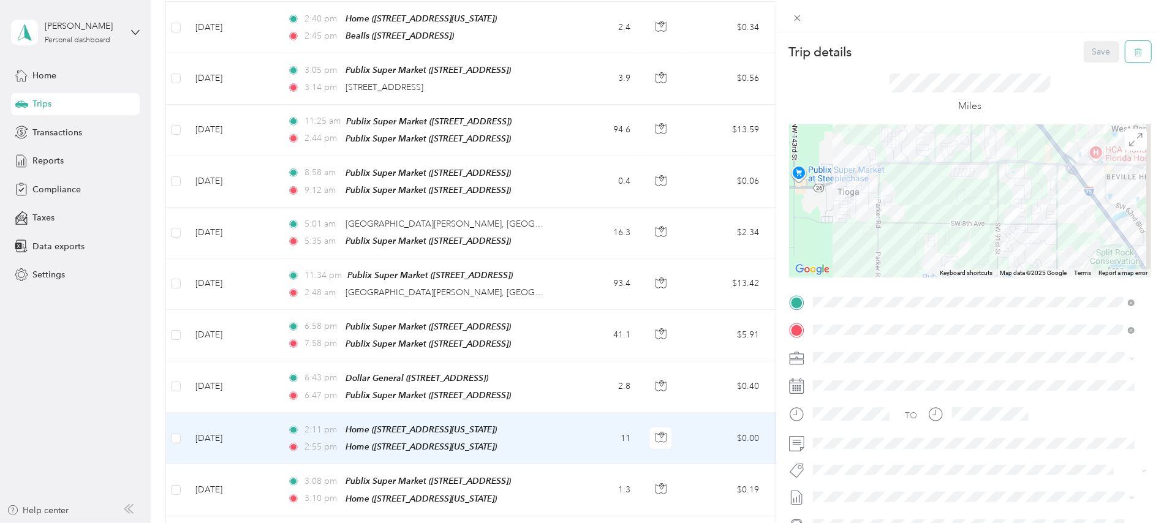
click at [1134, 51] on icon "button" at bounding box center [1138, 52] width 9 height 9
click at [1088, 65] on button "Yes" at bounding box center [1090, 67] width 24 height 20
